Goal: Task Accomplishment & Management: Use online tool/utility

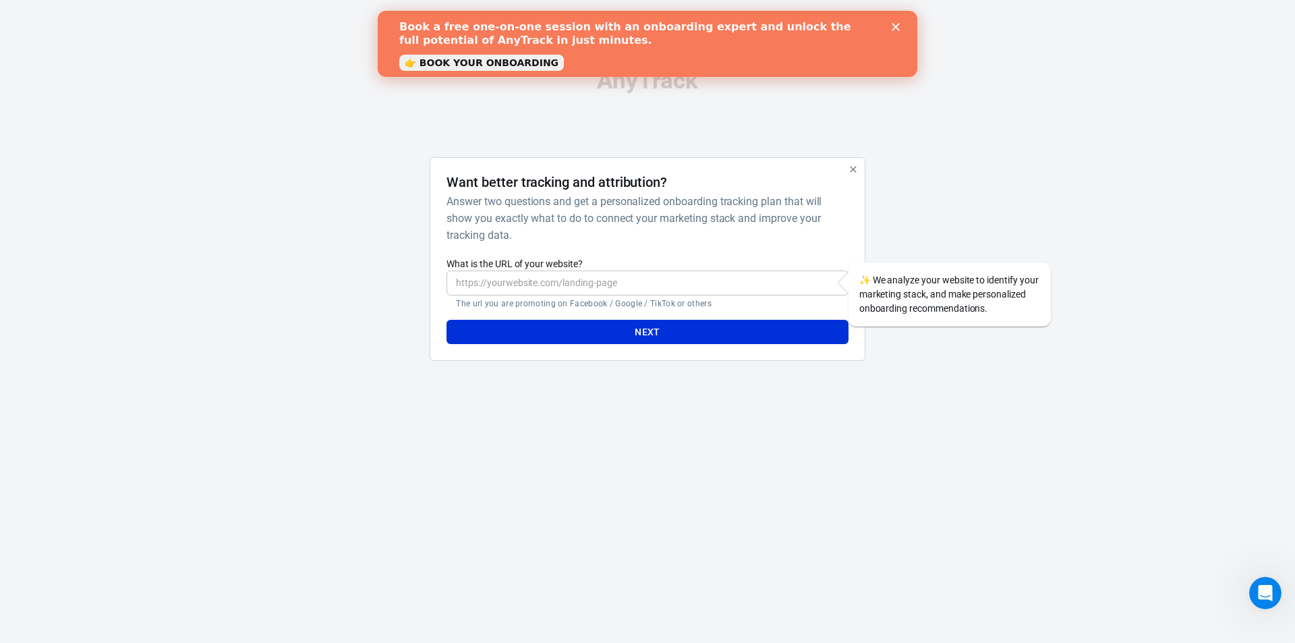
click at [558, 281] on input "What is the URL of your website?" at bounding box center [647, 282] width 401 height 25
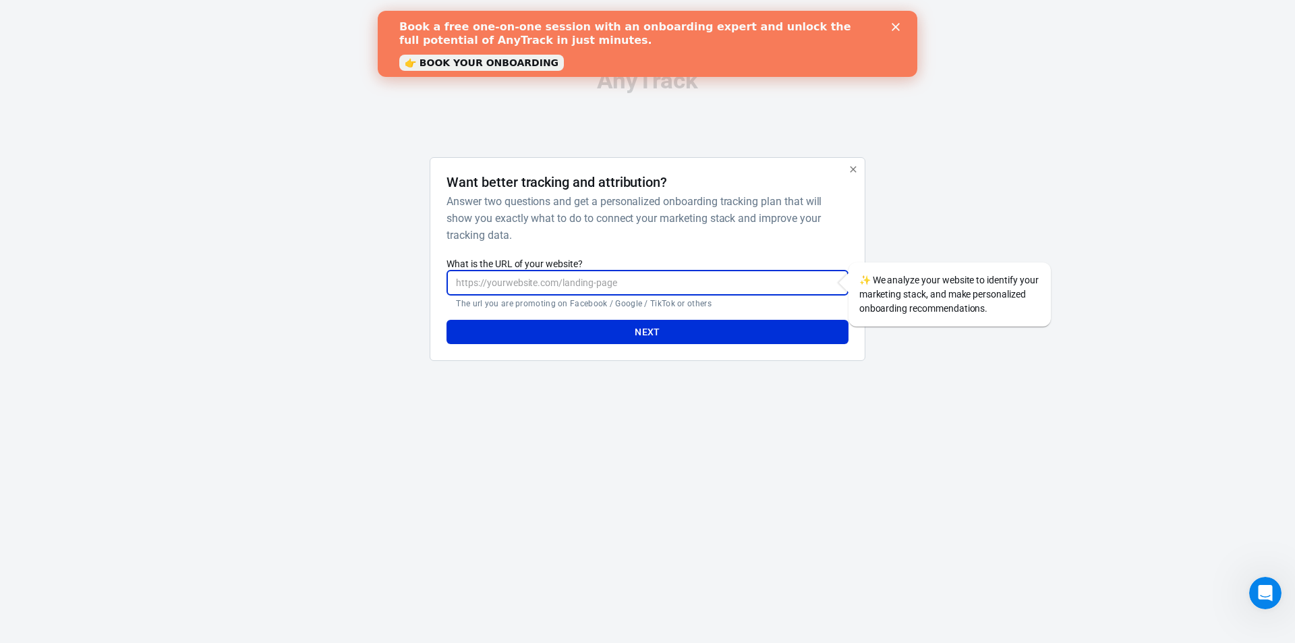
paste input "[URL][DOMAIN_NAME]"
type input "[URL][DOMAIN_NAME]"
click at [586, 328] on button "Next" at bounding box center [647, 332] width 401 height 25
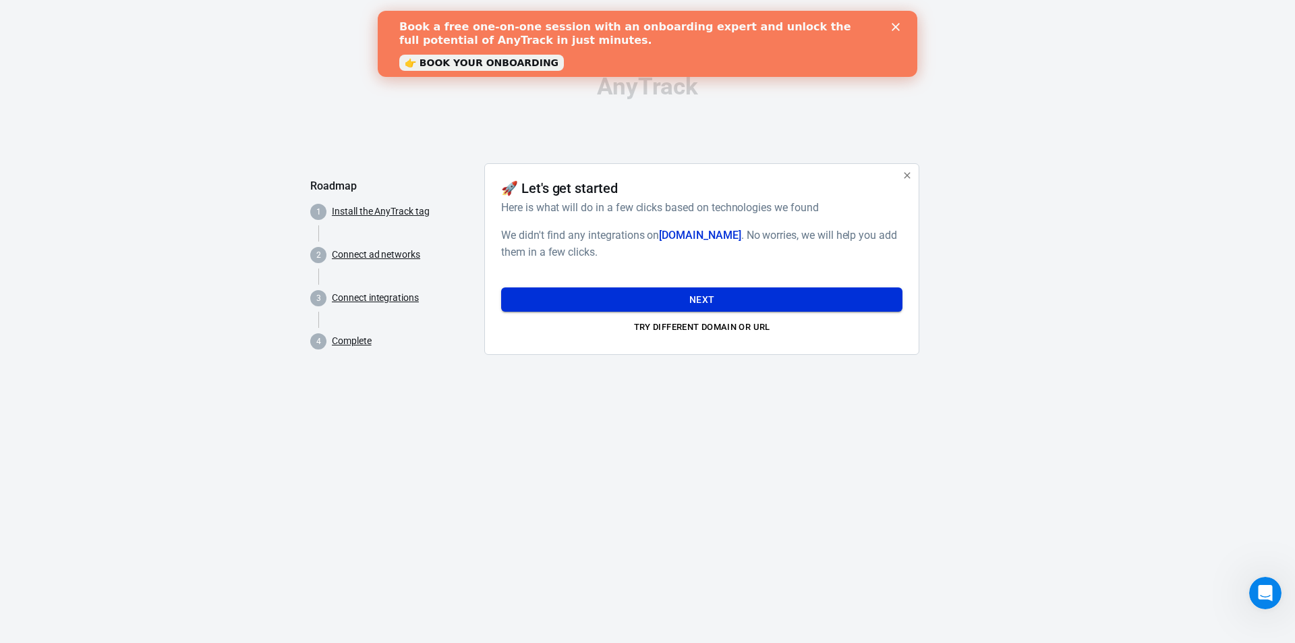
click at [709, 298] on button "Next" at bounding box center [701, 299] width 401 height 25
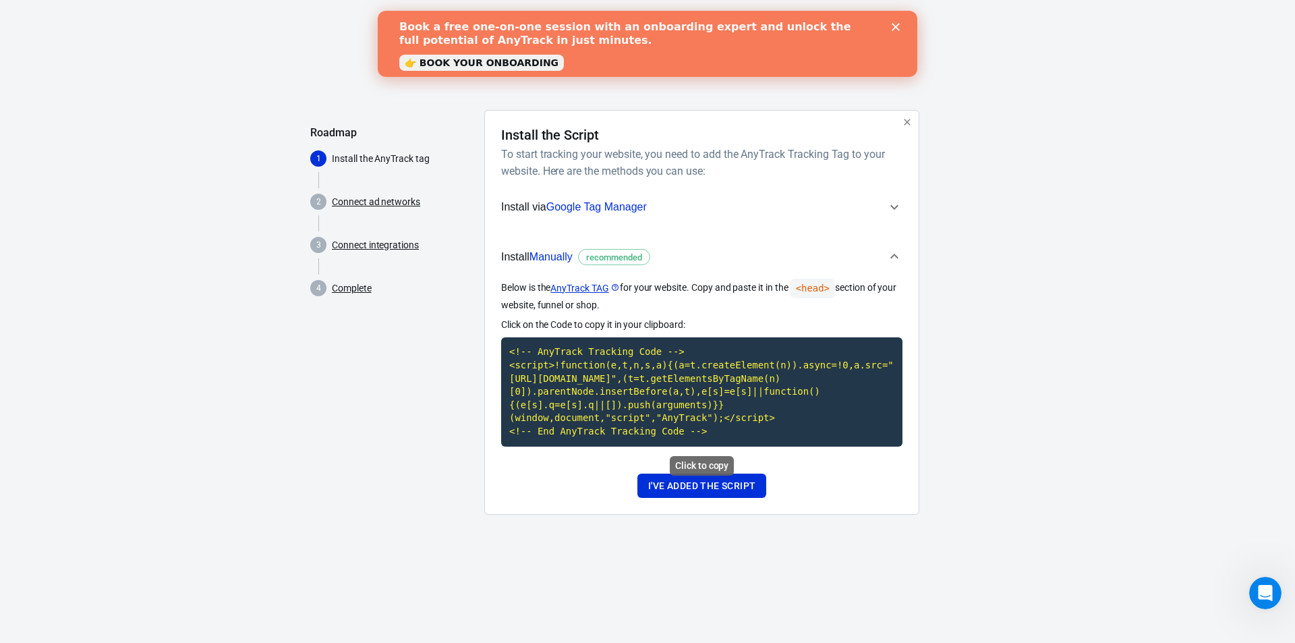
click at [648, 399] on code "<!-- AnyTrack Tracking Code --> <script>!function(e,t,n,s,a){(a=t.createElement…" at bounding box center [701, 391] width 401 height 109
click at [681, 485] on button "I've added the script" at bounding box center [701, 485] width 129 height 25
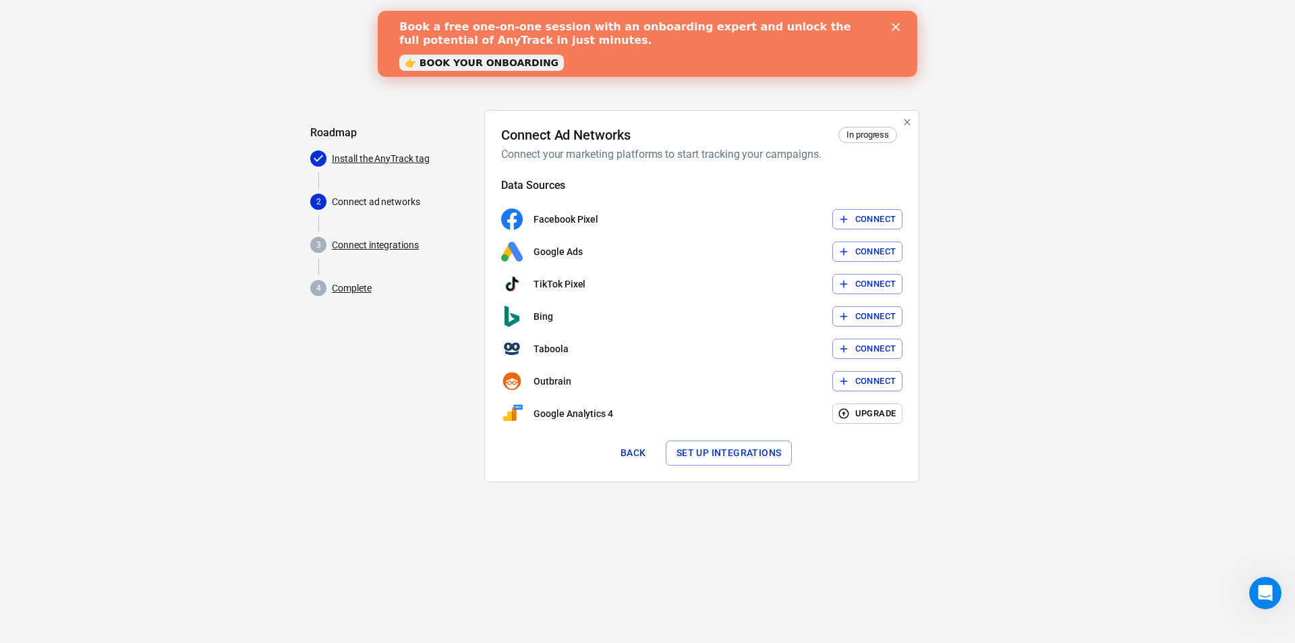
click at [708, 451] on button "Set up integrations" at bounding box center [729, 452] width 127 height 25
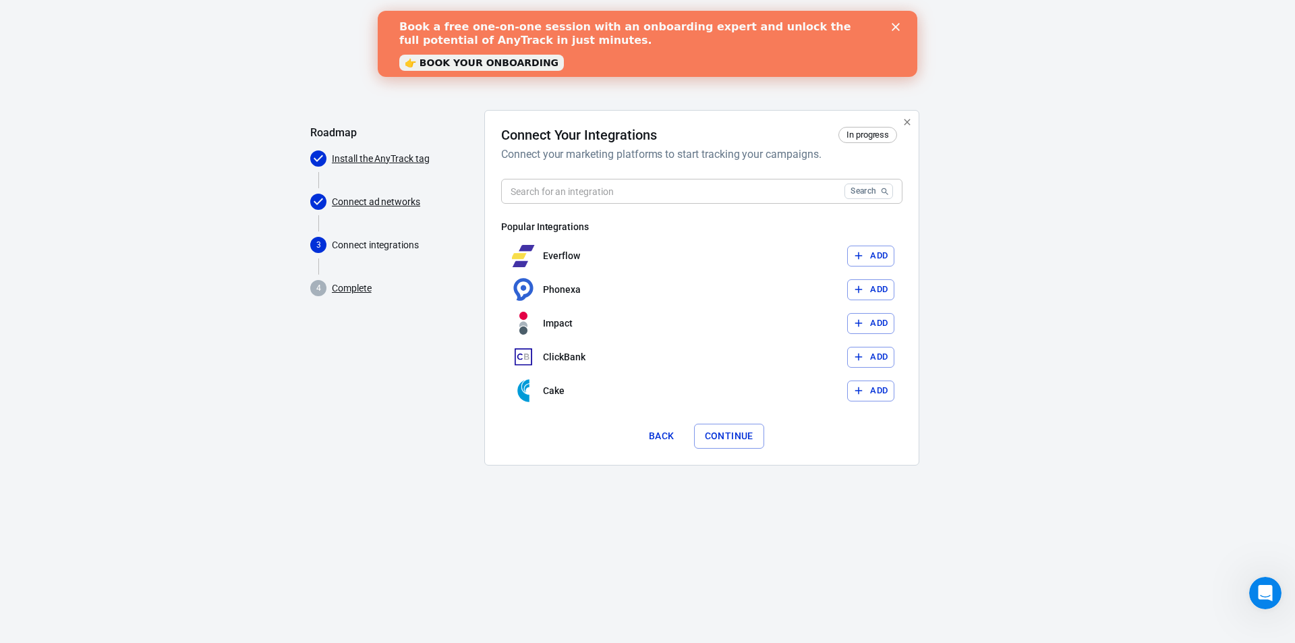
click at [630, 188] on input "text" at bounding box center [670, 191] width 338 height 25
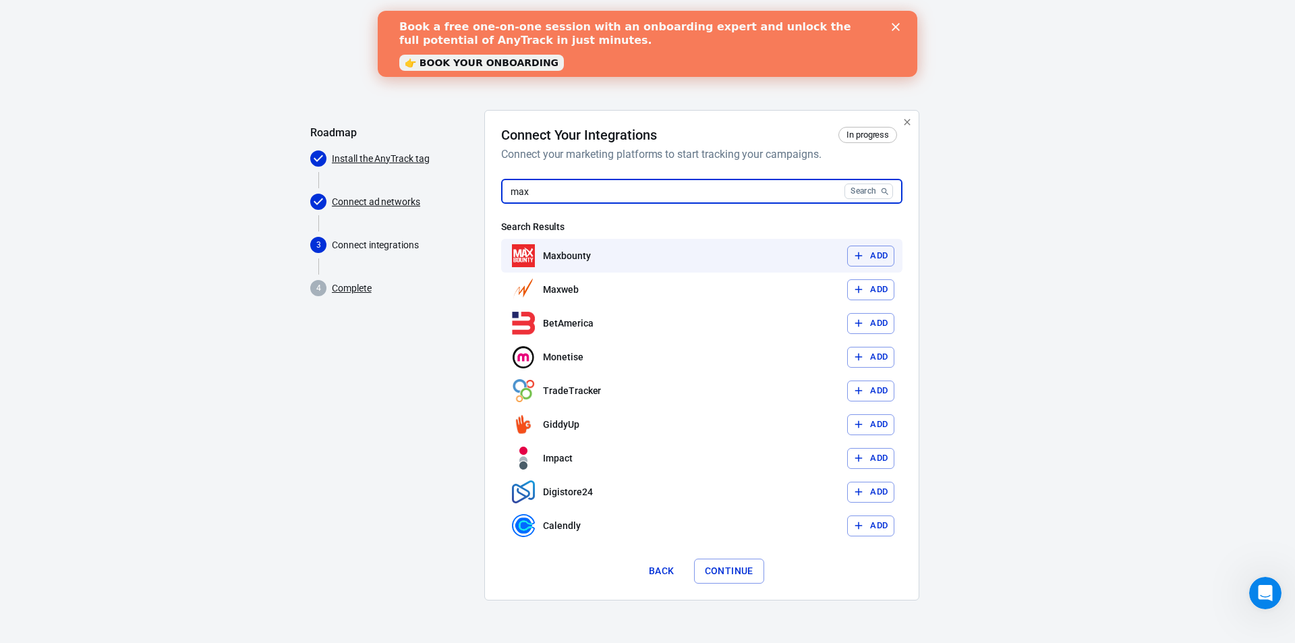
type input "max"
click at [880, 249] on button "Add" at bounding box center [870, 256] width 47 height 21
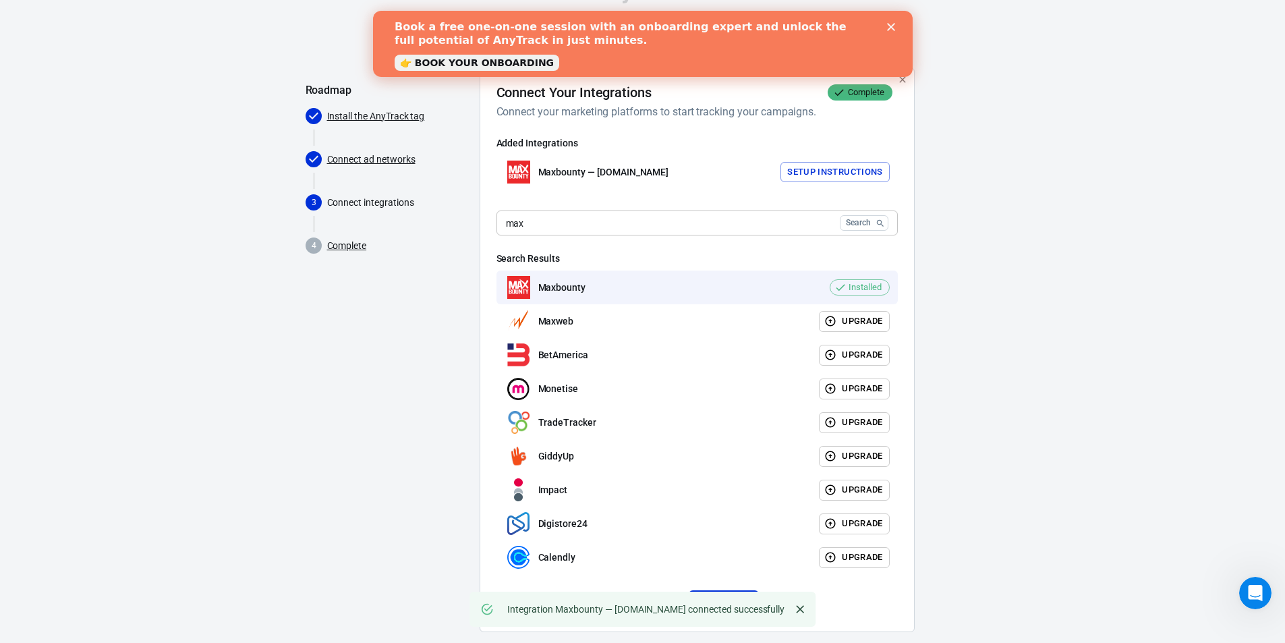
scroll to position [64, 0]
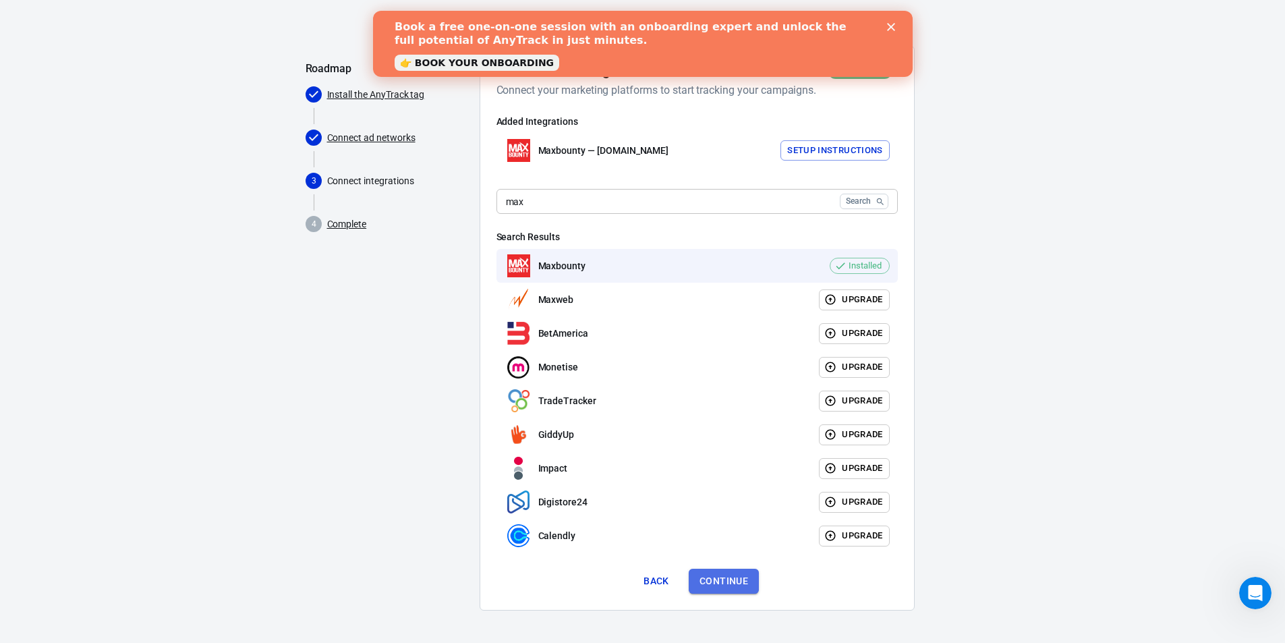
click at [747, 581] on button "Continue" at bounding box center [724, 581] width 70 height 25
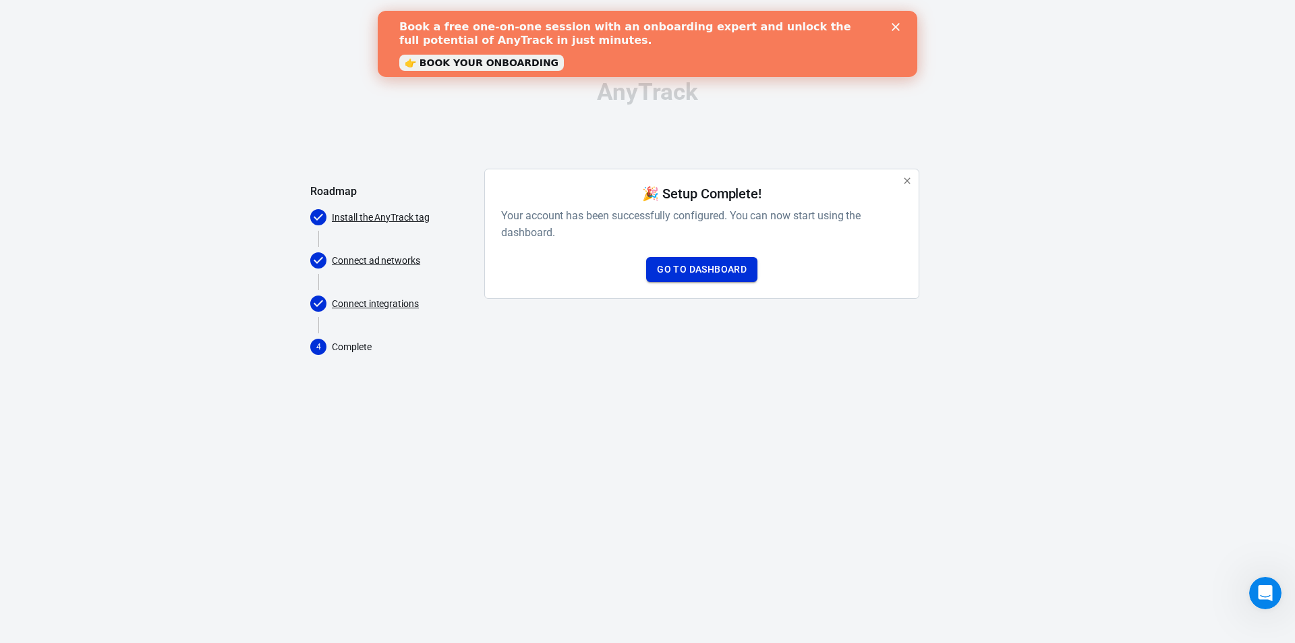
click at [732, 274] on link "Go to Dashboard" at bounding box center [701, 269] width 111 height 25
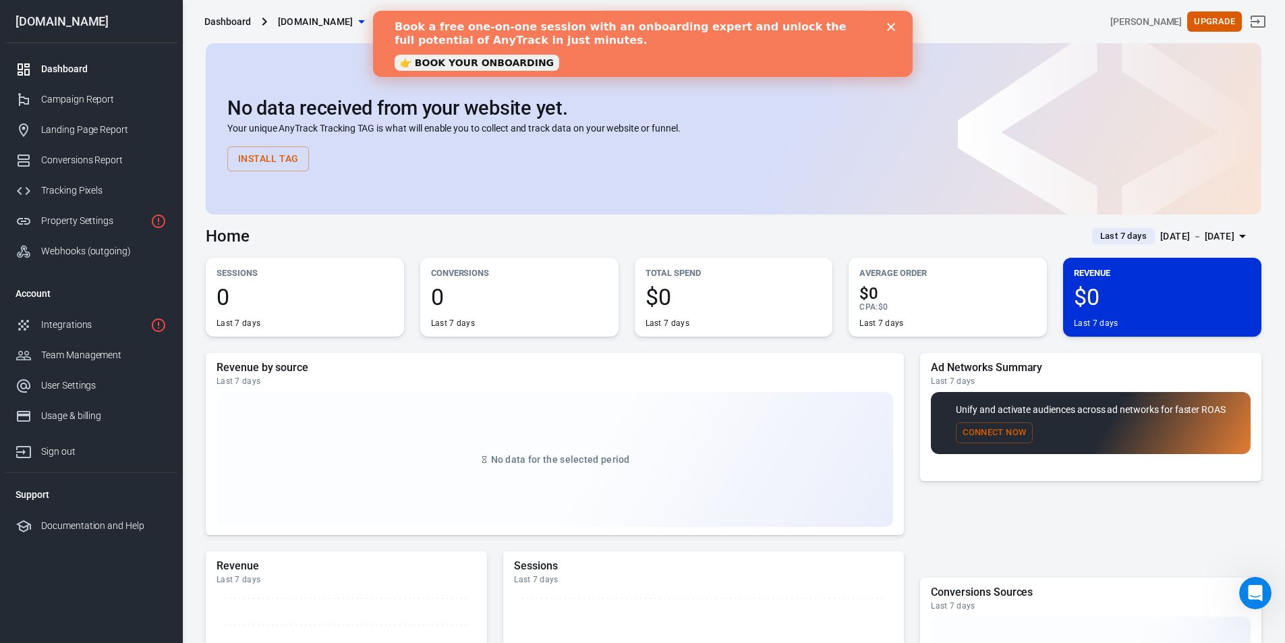
click at [886, 25] on icon "Close" at bounding box center [890, 27] width 8 height 8
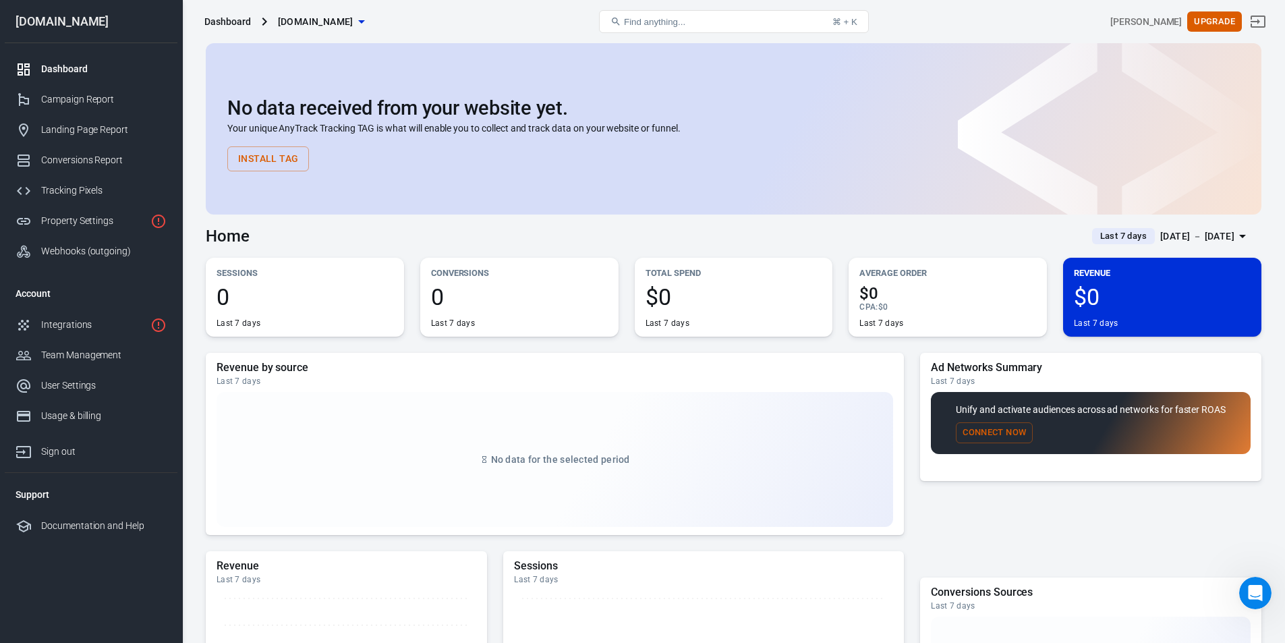
click at [272, 155] on button "Install Tag" at bounding box center [268, 158] width 82 height 25
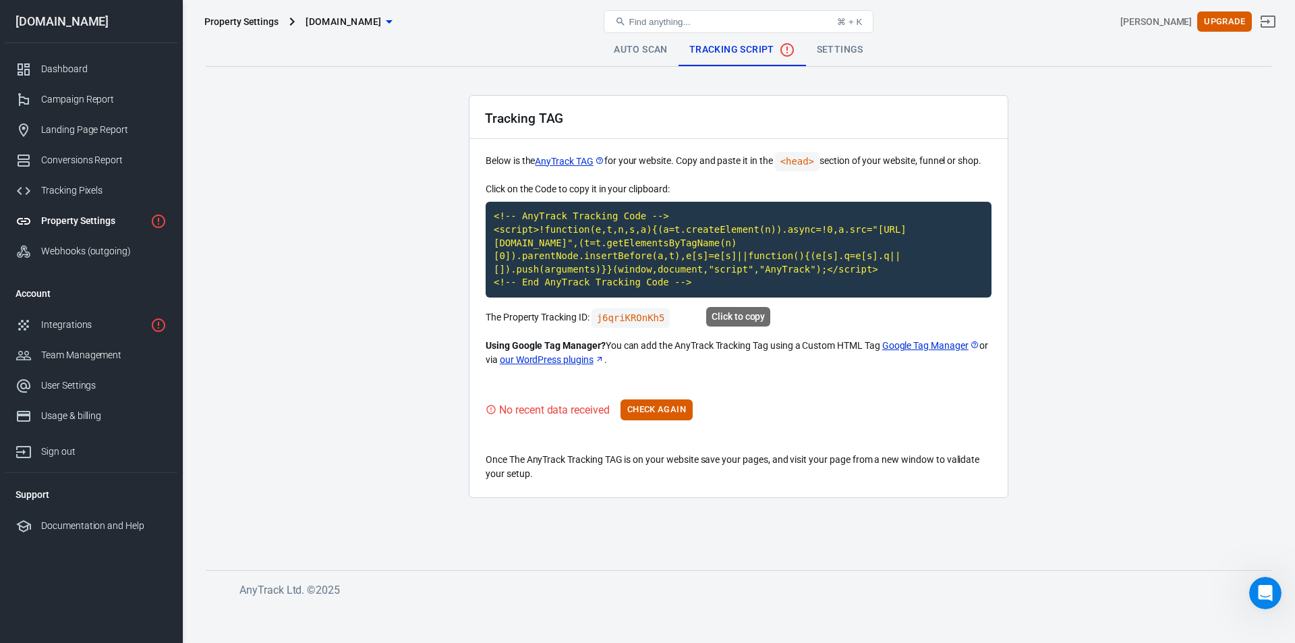
click at [610, 262] on code "<!-- AnyTrack Tracking Code --> <script>!function(e,t,n,s,a){(a=t.createElement…" at bounding box center [739, 250] width 506 height 96
click at [654, 409] on button "Check Again" at bounding box center [657, 409] width 72 height 21
click at [643, 405] on button "Check Again" at bounding box center [657, 409] width 72 height 21
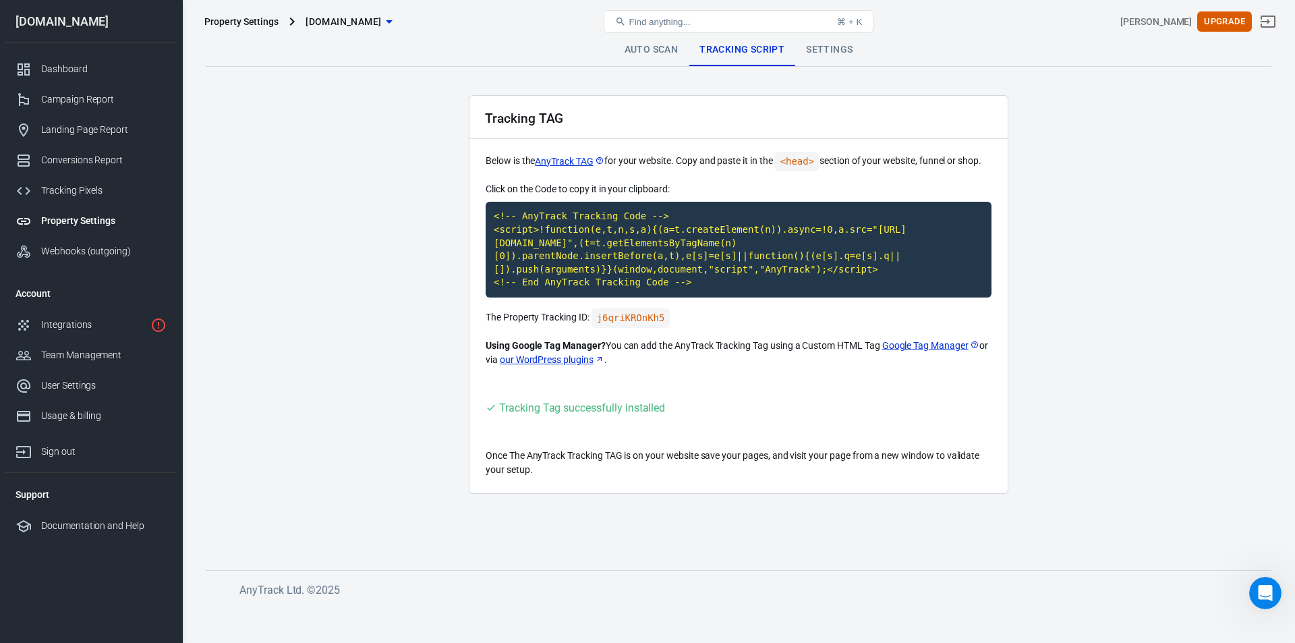
click at [832, 43] on link "Settings" at bounding box center [829, 50] width 68 height 32
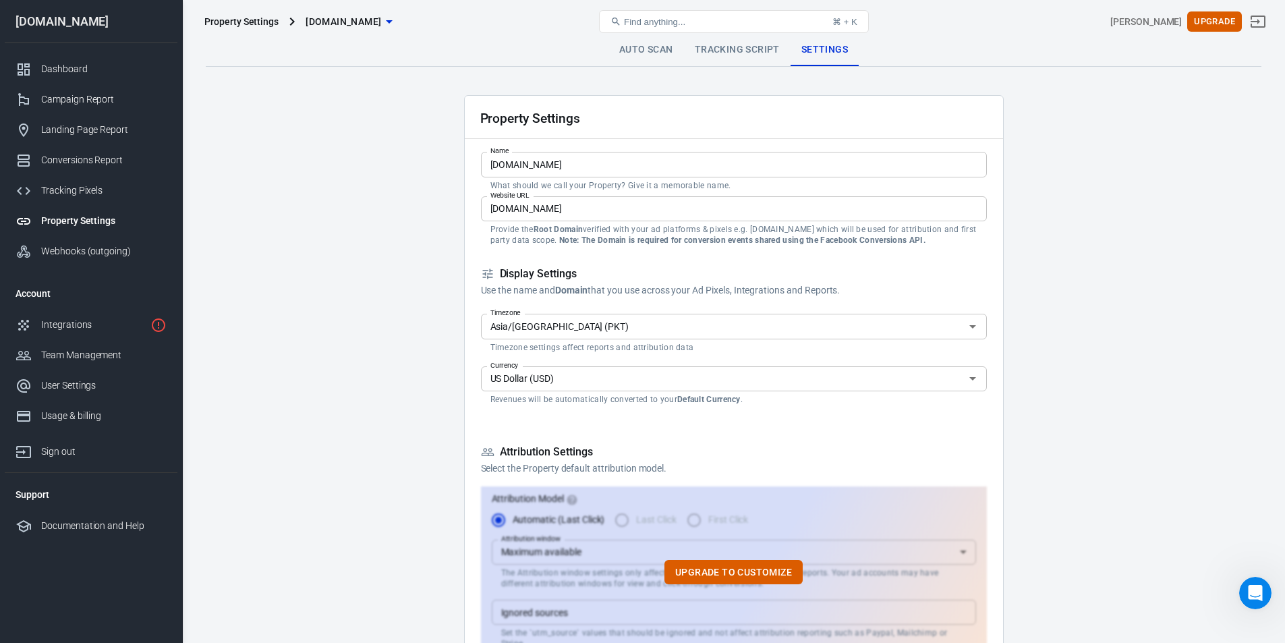
click at [740, 51] on link "Tracking Script" at bounding box center [737, 50] width 107 height 32
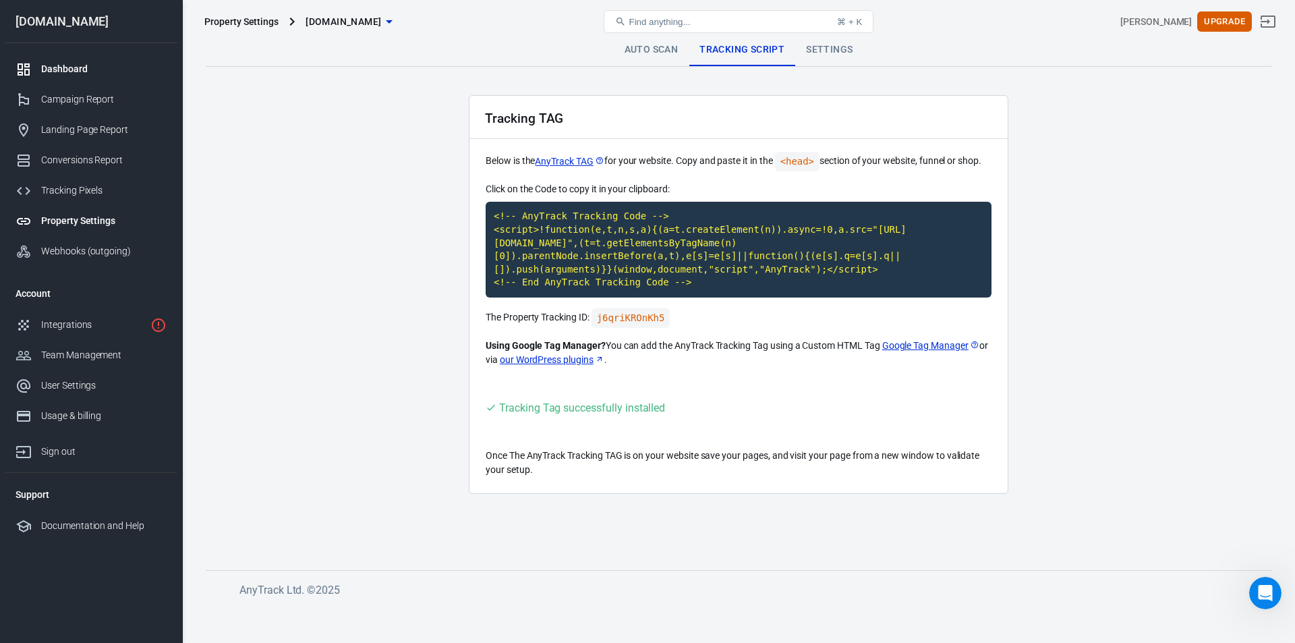
click at [55, 62] on div "Dashboard" at bounding box center [103, 69] width 125 height 14
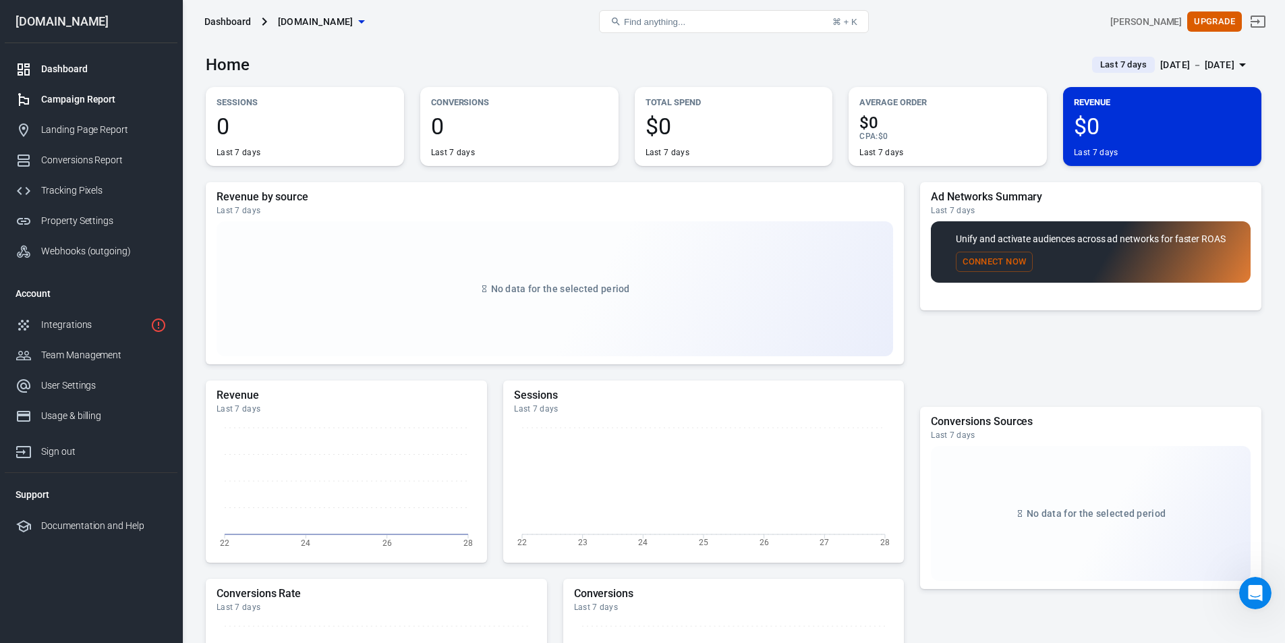
click at [87, 92] on div "Campaign Report" at bounding box center [103, 99] width 125 height 14
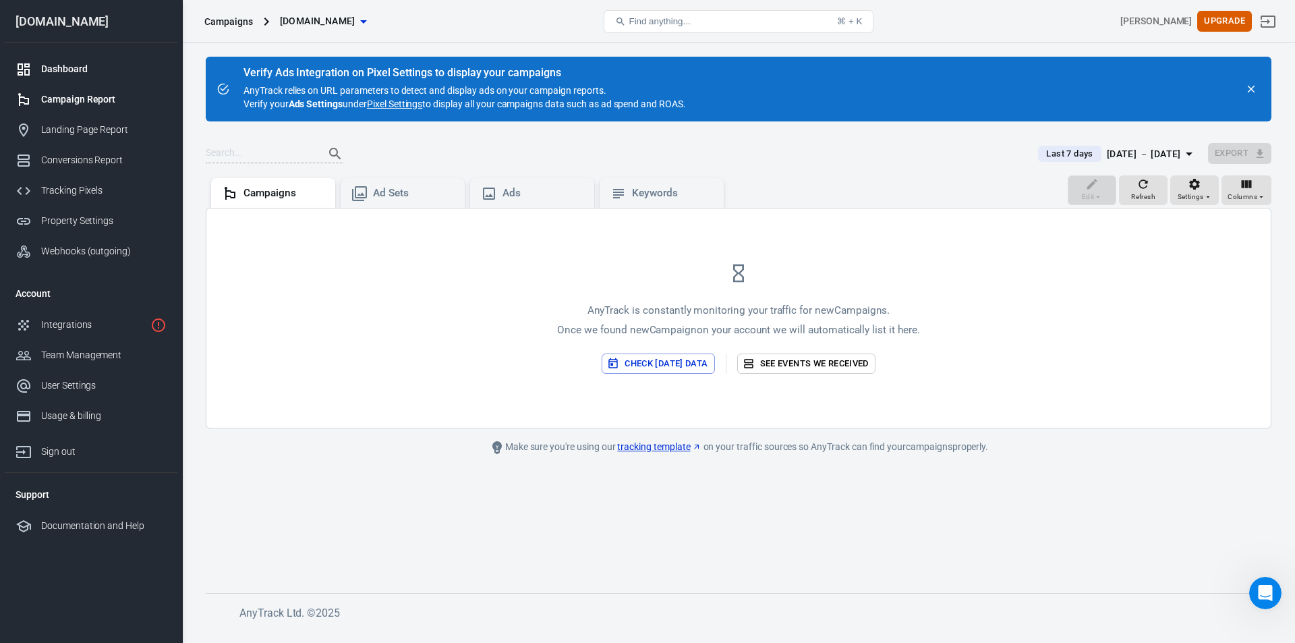
click at [70, 58] on link "Dashboard" at bounding box center [91, 69] width 173 height 30
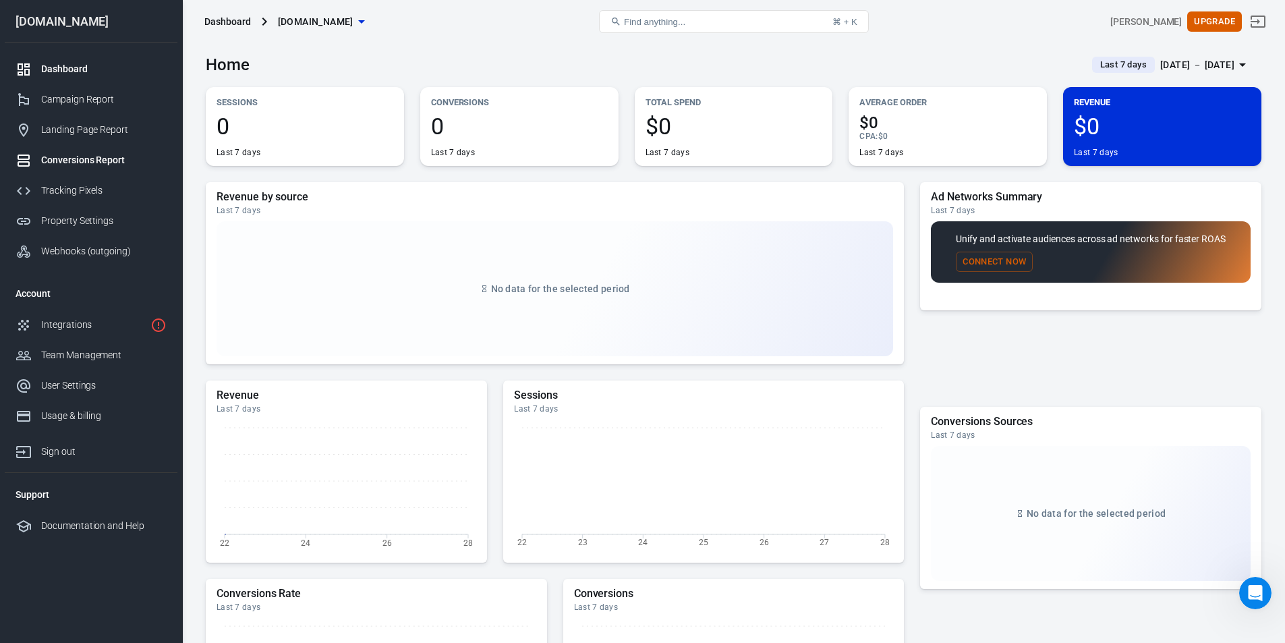
click at [96, 163] on div "Conversions Report" at bounding box center [103, 160] width 125 height 14
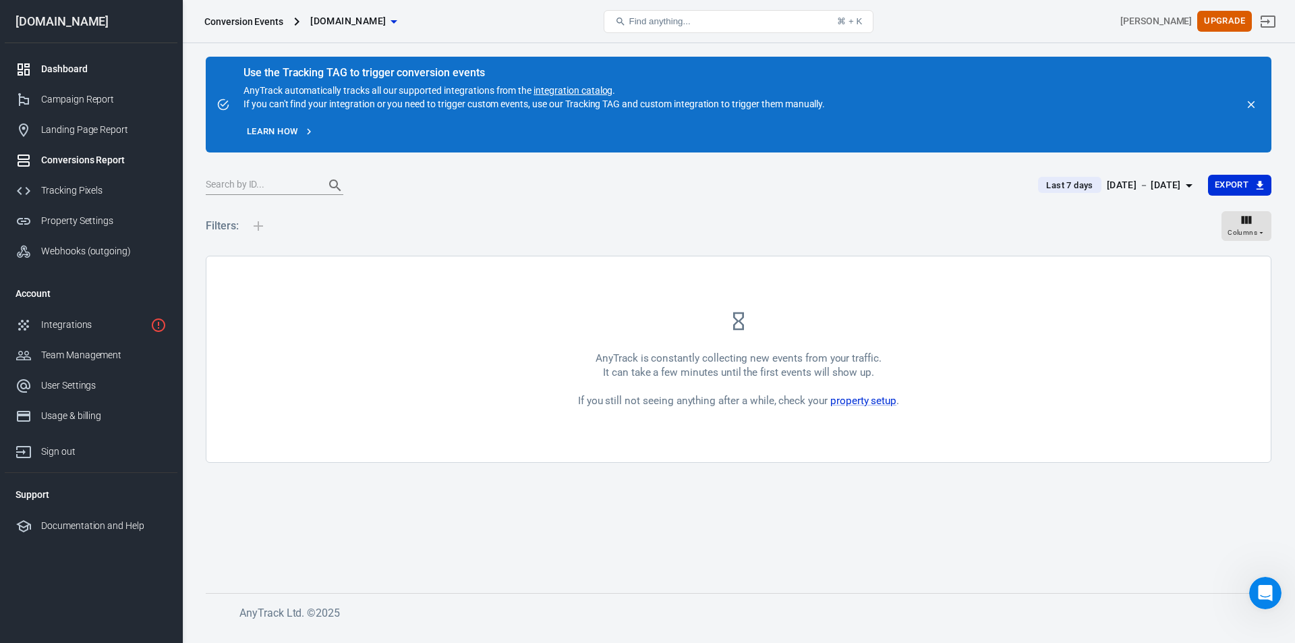
click at [96, 74] on div "Dashboard" at bounding box center [103, 69] width 125 height 14
